Goal: Information Seeking & Learning: Learn about a topic

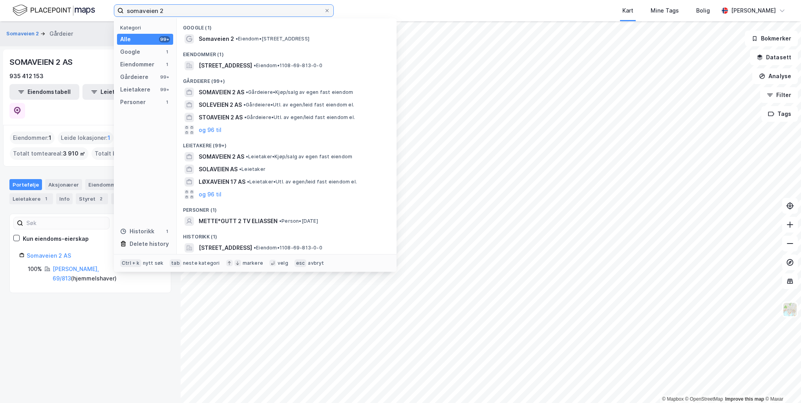
drag, startPoint x: 203, startPoint y: 7, endPoint x: 99, endPoint y: 1, distance: 104.1
click at [99, 1] on div "somaveien 2 Kategori Alle 99+ Google 1 Eiendommer 1 Gårdeiere 99+ Leietakere 99…" at bounding box center [400, 10] width 801 height 21
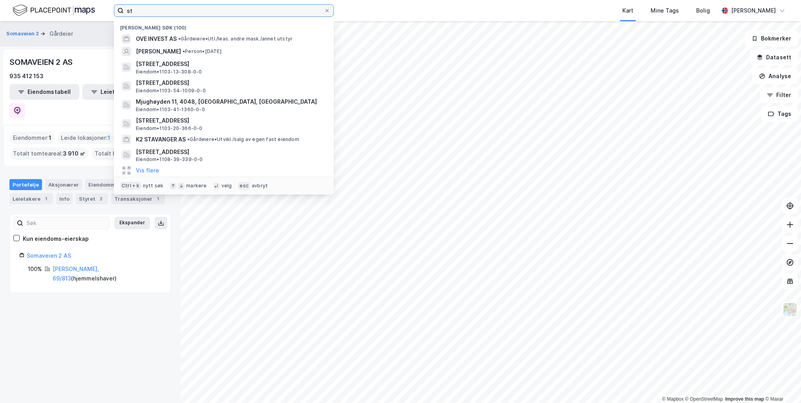
type input "s"
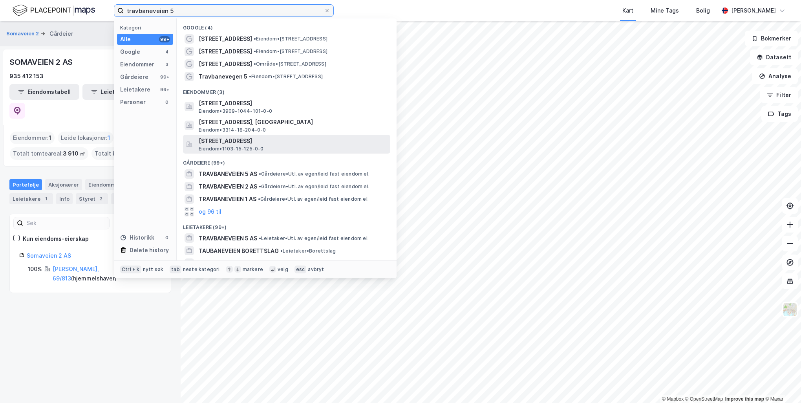
type input "travbaneveien 5"
click at [259, 140] on span "[STREET_ADDRESS]" at bounding box center [293, 140] width 188 height 9
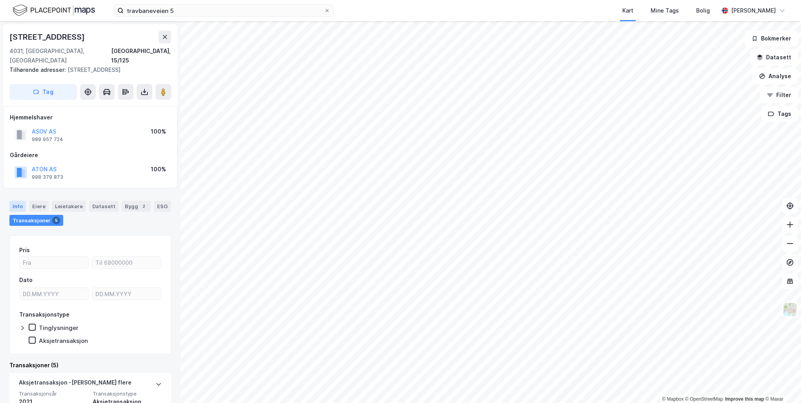
click at [18, 201] on div "Info" at bounding box center [17, 206] width 16 height 11
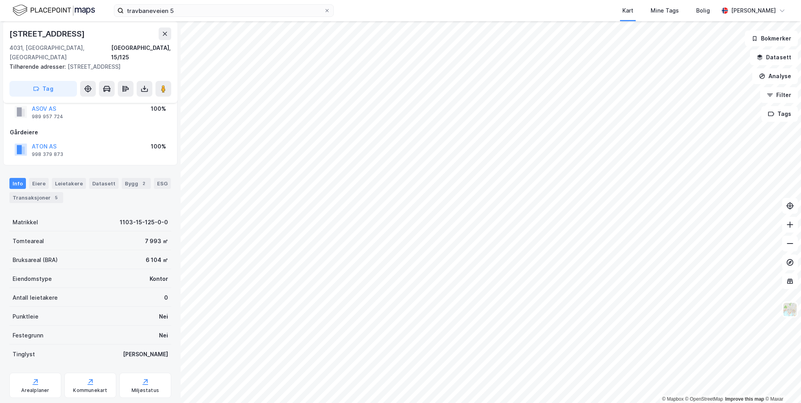
scroll to position [33, 0]
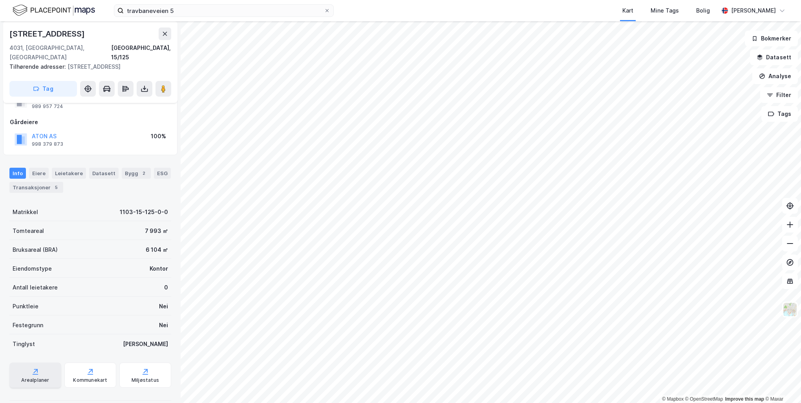
click at [27, 377] on div "Arealplaner" at bounding box center [35, 380] width 28 height 6
